Goal: Transaction & Acquisition: Purchase product/service

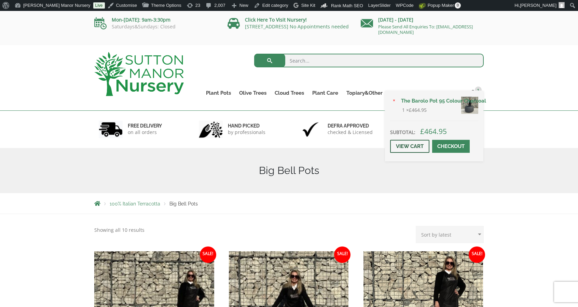
click at [419, 146] on link "View cart" at bounding box center [409, 146] width 39 height 13
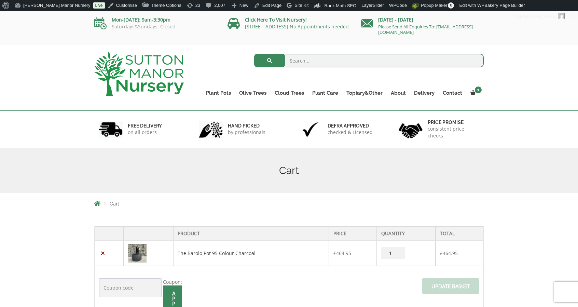
click at [170, 68] on img at bounding box center [139, 74] width 90 height 44
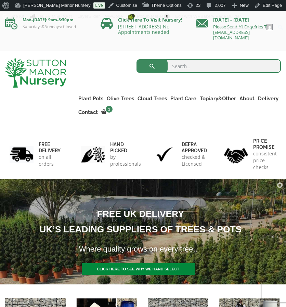
click at [178, 63] on input "search" at bounding box center [208, 66] width 144 height 14
type input "egg pot"
click at [136, 59] on button "submit" at bounding box center [151, 66] width 31 height 14
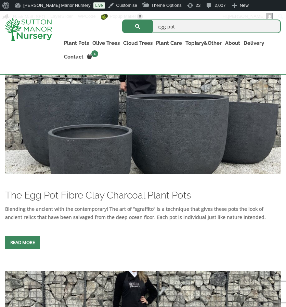
scroll to position [202, 0]
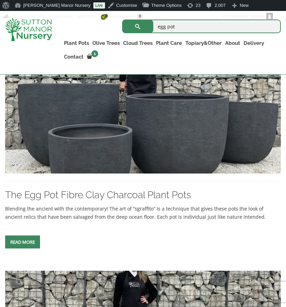
click at [137, 130] on img at bounding box center [142, 107] width 275 height 134
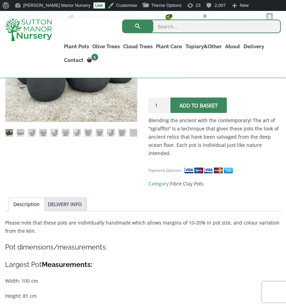
scroll to position [137, 0]
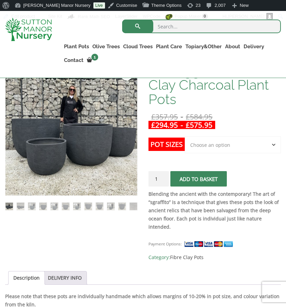
click at [208, 148] on select "Choose an option Click here to buy the 5th To Largest Pot In The Picture Click …" at bounding box center [233, 144] width 96 height 17
click at [185, 136] on select "Choose an option Click here to buy the 5th To Largest Pot In The Picture Click …" at bounding box center [233, 144] width 96 height 17
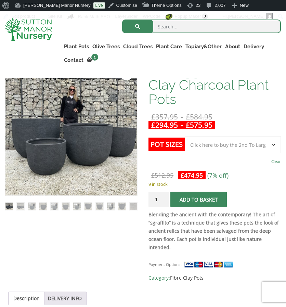
click at [193, 140] on select "Choose an option Click here to buy the 5th To Largest Pot In The Picture Click …" at bounding box center [233, 144] width 96 height 17
click at [185, 136] on select "Choose an option Click here to buy the 5th To Largest Pot In The Picture Click …" at bounding box center [233, 144] width 96 height 17
select select "Click here to buy the 5th To Largest Pot In The Picture"
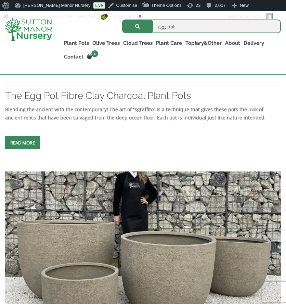
scroll to position [339, 0]
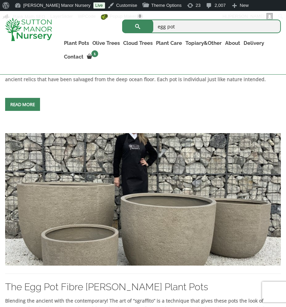
click at [108, 219] on img at bounding box center [142, 199] width 275 height 132
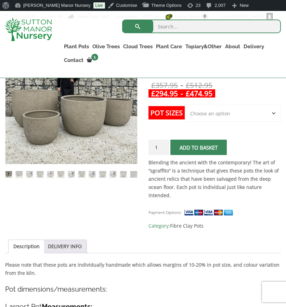
scroll to position [171, 0]
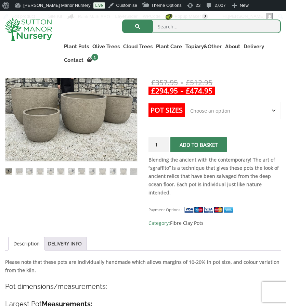
click at [221, 105] on select "Choose an option Click here to buy the 5th To Largest Pot In The Picture Click …" at bounding box center [233, 110] width 96 height 17
click at [185, 102] on select "Choose an option Click here to buy the 5th To Largest Pot In The Picture Click …" at bounding box center [233, 110] width 96 height 17
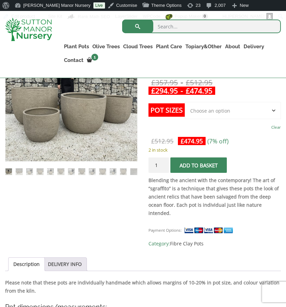
click at [228, 102] on select "Choose an option Click here to buy the 5th To Largest Pot In The Picture Click …" at bounding box center [233, 110] width 96 height 17
click at [185, 102] on select "Choose an option Click here to buy the 5th To Largest Pot In The Picture Click …" at bounding box center [233, 110] width 96 height 17
select select "Click here to buy the 5th To Largest Pot In The Picture"
click at [29, 36] on img at bounding box center [28, 29] width 47 height 23
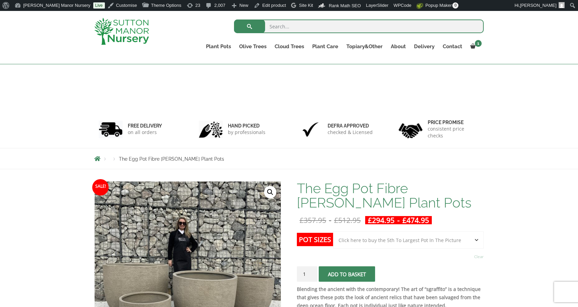
select select "Click here to buy the 5th To Largest Pot In The Picture"
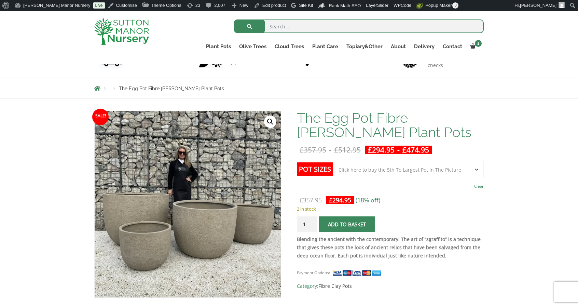
scroll to position [58, 0]
click at [127, 46] on div at bounding box center [129, 31] width 80 height 41
click at [128, 40] on img at bounding box center [121, 31] width 55 height 27
